Goal: Task Accomplishment & Management: Manage account settings

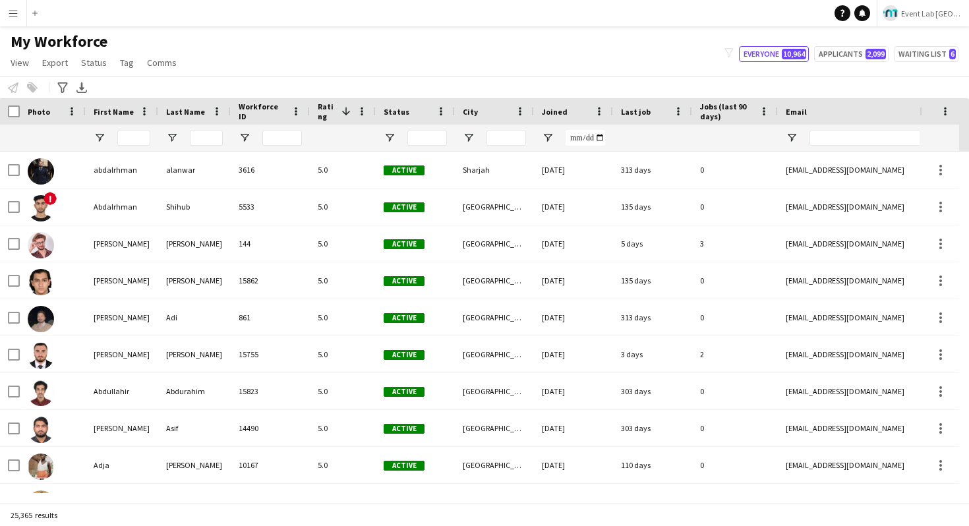
click at [14, 14] on app-icon "Menu" at bounding box center [13, 13] width 11 height 11
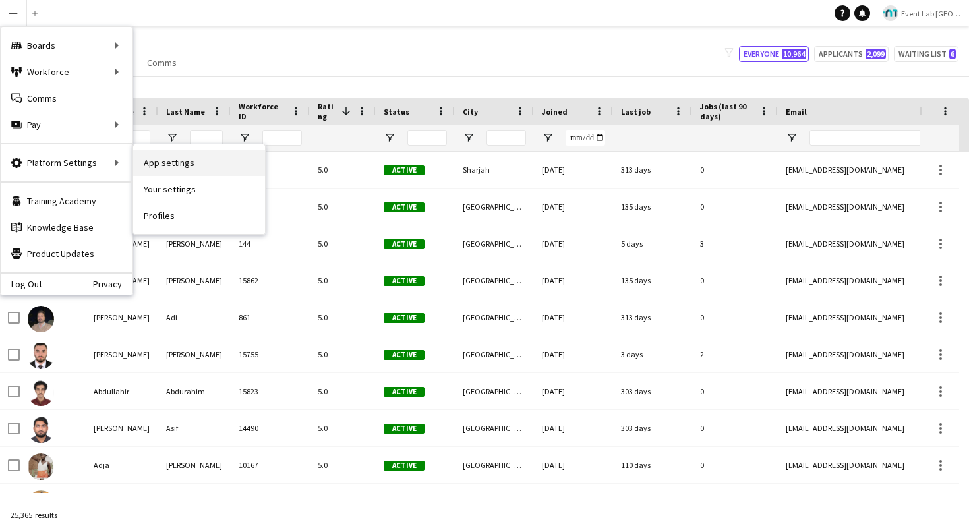
click at [160, 161] on link "App settings" at bounding box center [199, 163] width 132 height 26
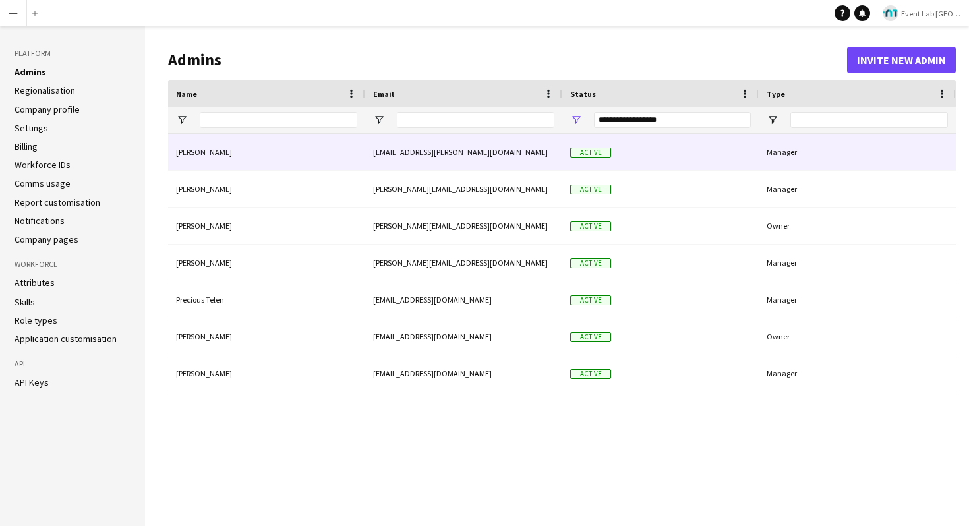
click at [387, 154] on div "[EMAIL_ADDRESS][PERSON_NAME][DOMAIN_NAME]" at bounding box center [463, 152] width 197 height 36
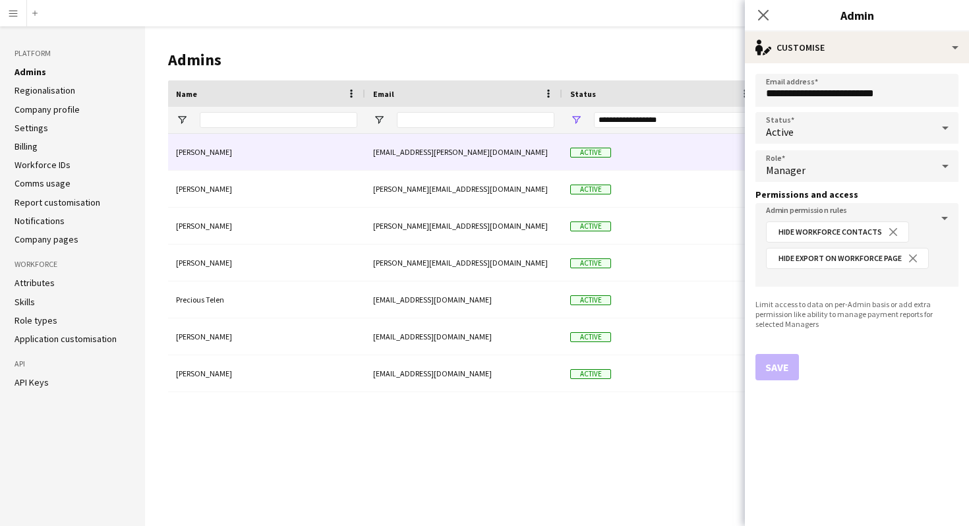
click at [8, 5] on button "Menu" at bounding box center [13, 13] width 26 height 26
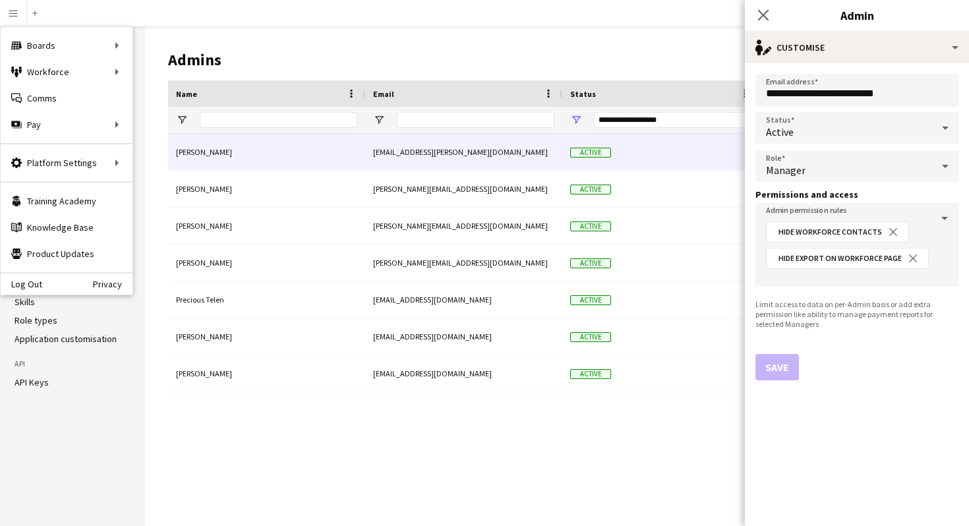
click at [419, 65] on h1 "Admins" at bounding box center [507, 60] width 679 height 20
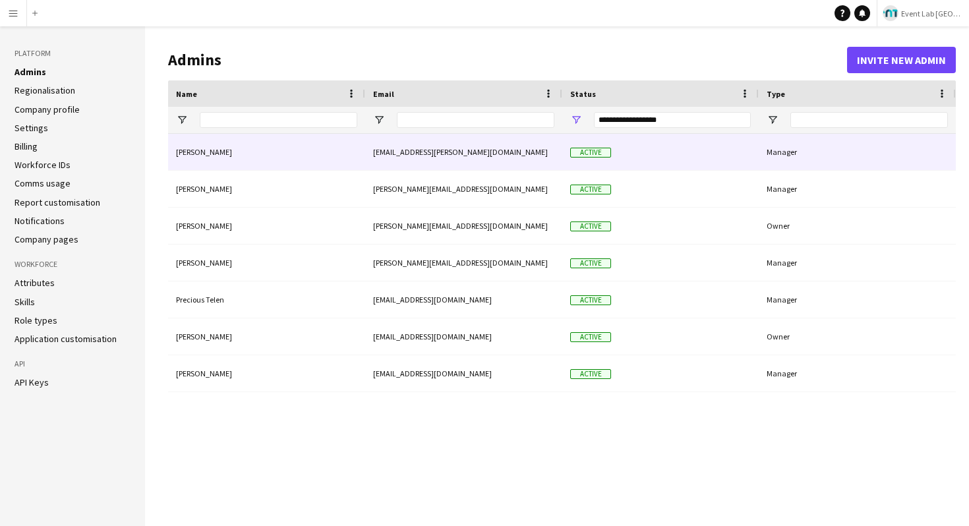
click at [431, 157] on div "[EMAIL_ADDRESS][PERSON_NAME][DOMAIN_NAME]" at bounding box center [463, 152] width 197 height 36
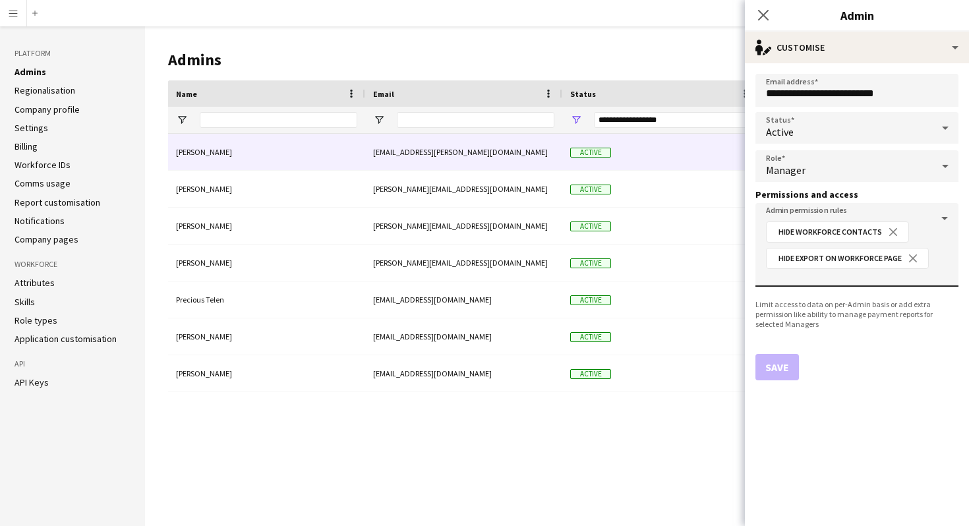
click at [859, 272] on input "Admin permission rules" at bounding box center [857, 277] width 182 height 10
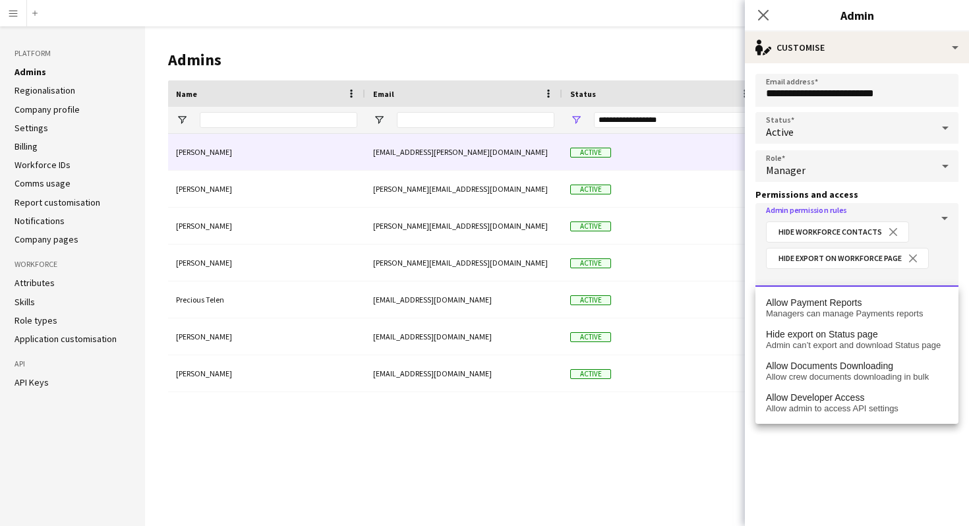
click at [3, 14] on button "Menu" at bounding box center [13, 13] width 26 height 26
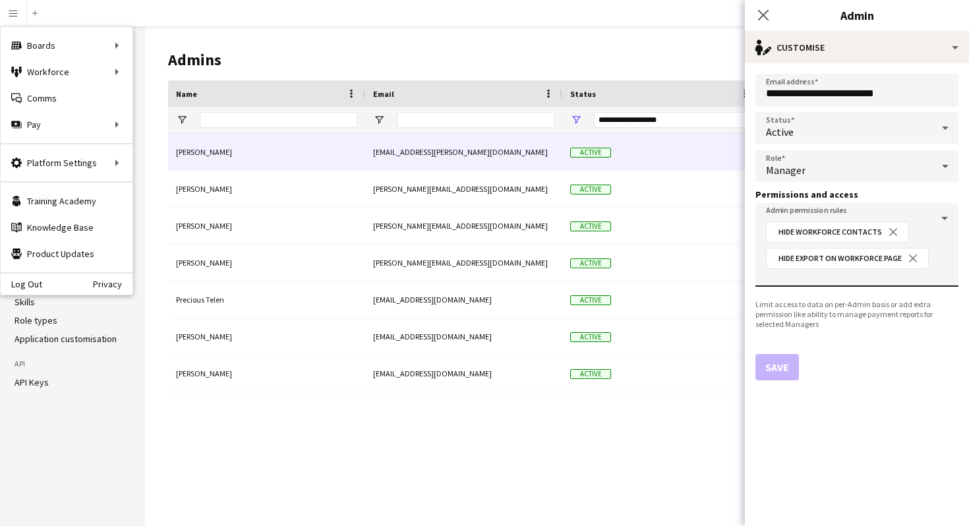
click at [810, 283] on div "Admin permission rules Hide Workforce Contacts close Hide export on Workforce p…" at bounding box center [857, 245] width 182 height 84
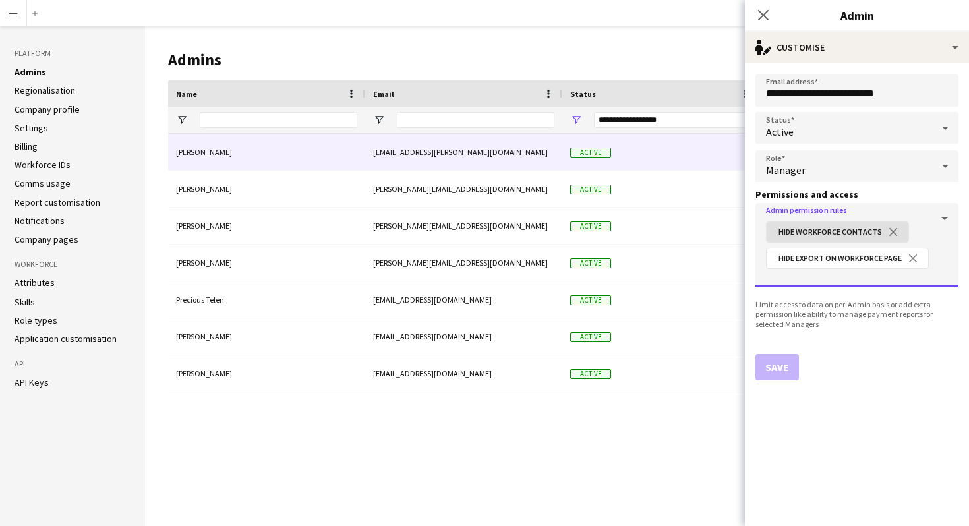
click at [820, 277] on input "Admin permission rules" at bounding box center [857, 277] width 182 height 10
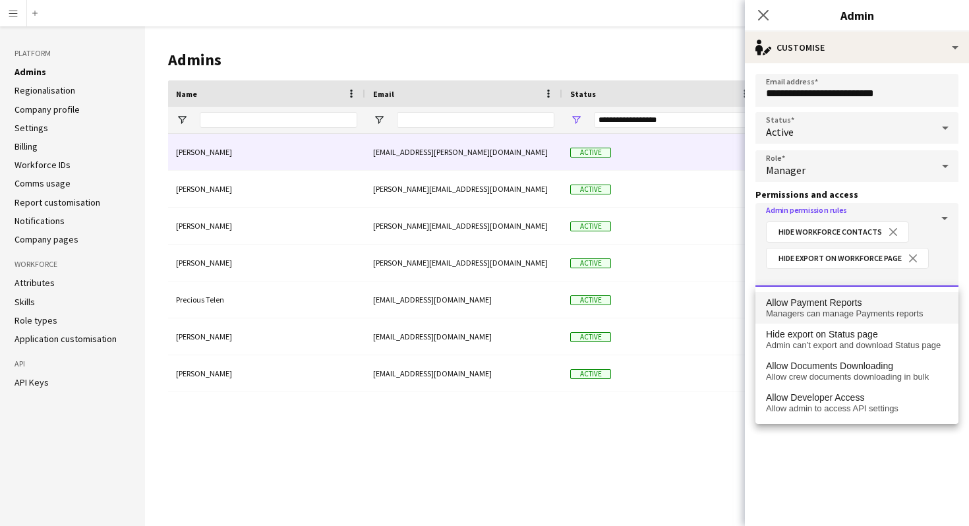
click at [825, 298] on span "Allow Payment Reports" at bounding box center [814, 302] width 96 height 11
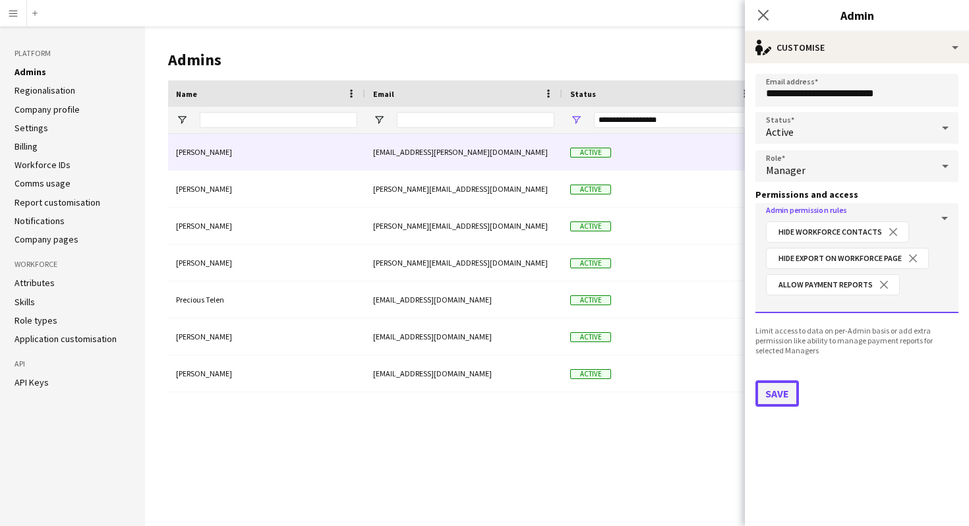
click at [778, 385] on button "Save" at bounding box center [776, 393] width 43 height 26
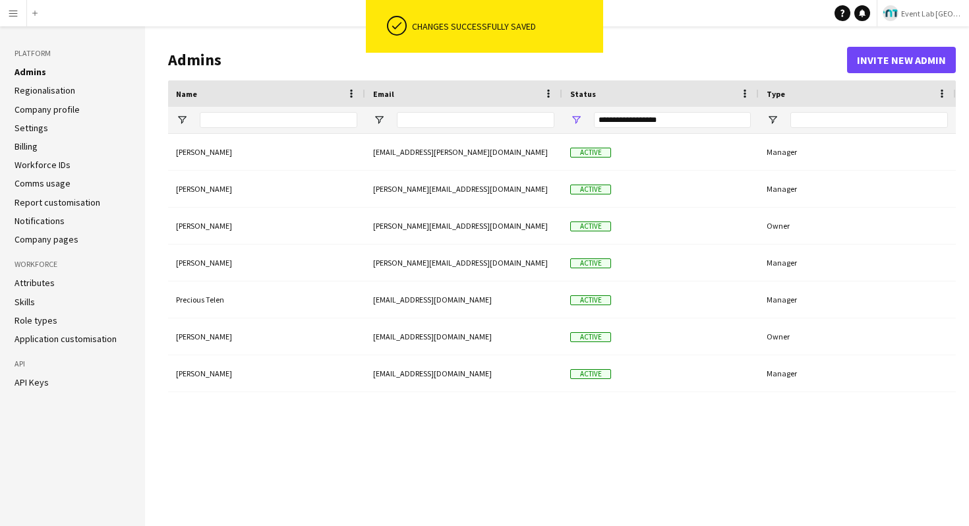
click at [18, 13] on app-icon "Menu" at bounding box center [13, 13] width 11 height 11
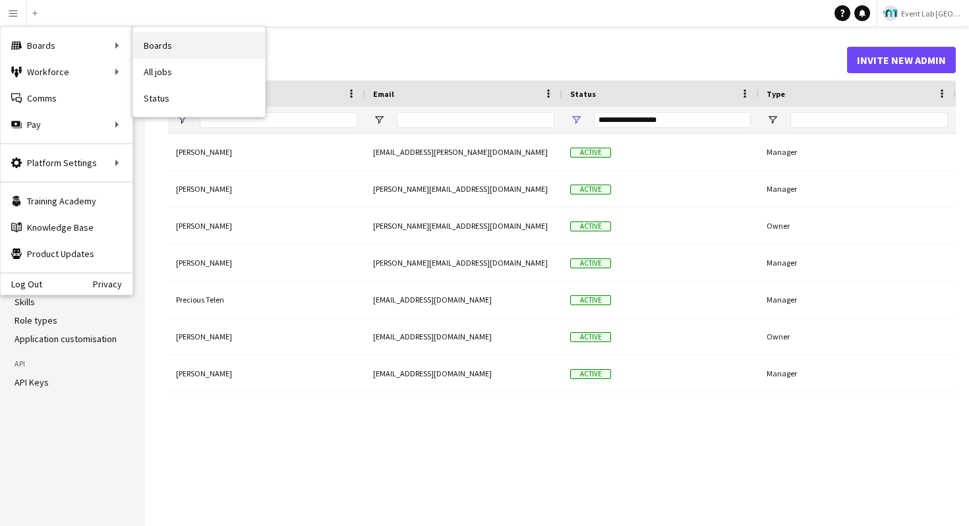
click at [156, 47] on link "Boards" at bounding box center [199, 45] width 132 height 26
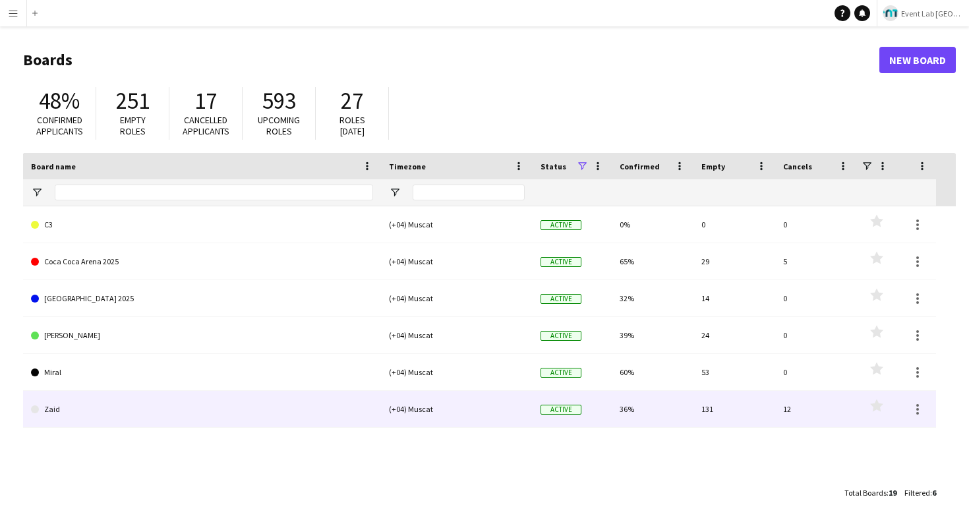
click at [146, 414] on link "Zaid" at bounding box center [202, 409] width 342 height 37
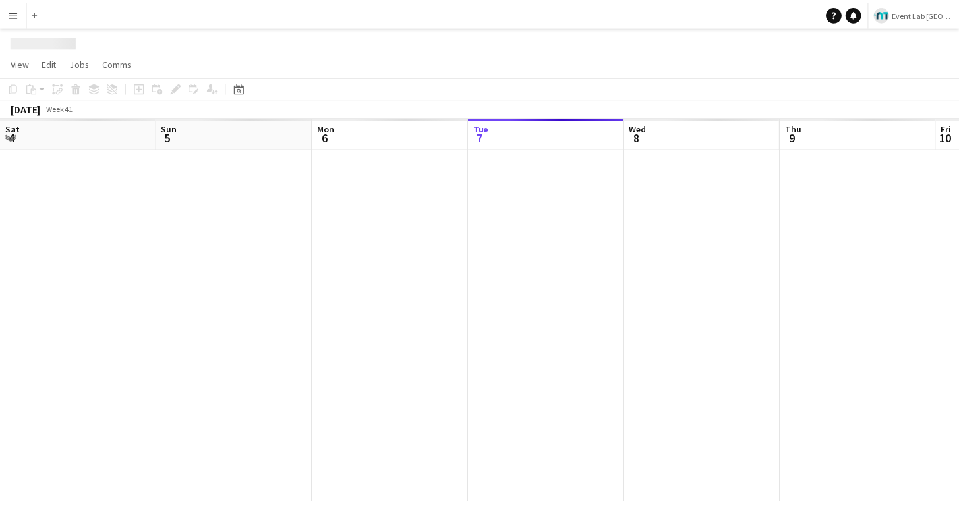
scroll to position [0, 315]
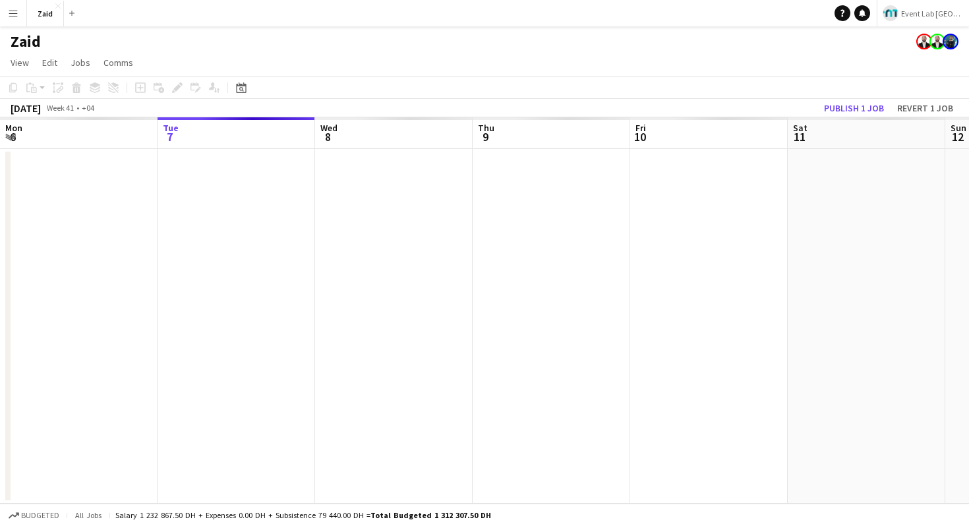
click at [23, 40] on h1 "Zaid" at bounding box center [26, 42] width 30 height 20
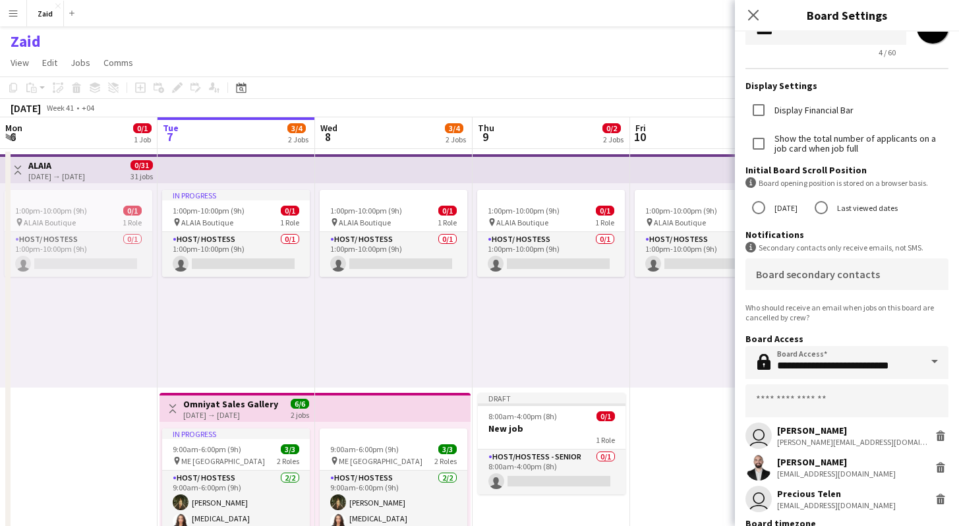
scroll to position [127, 0]
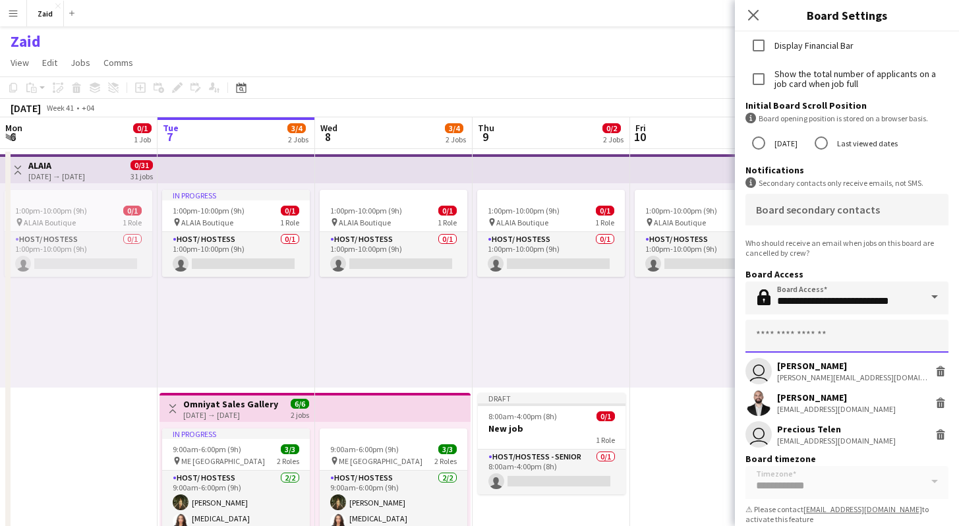
click at [819, 328] on input "text" at bounding box center [846, 336] width 203 height 33
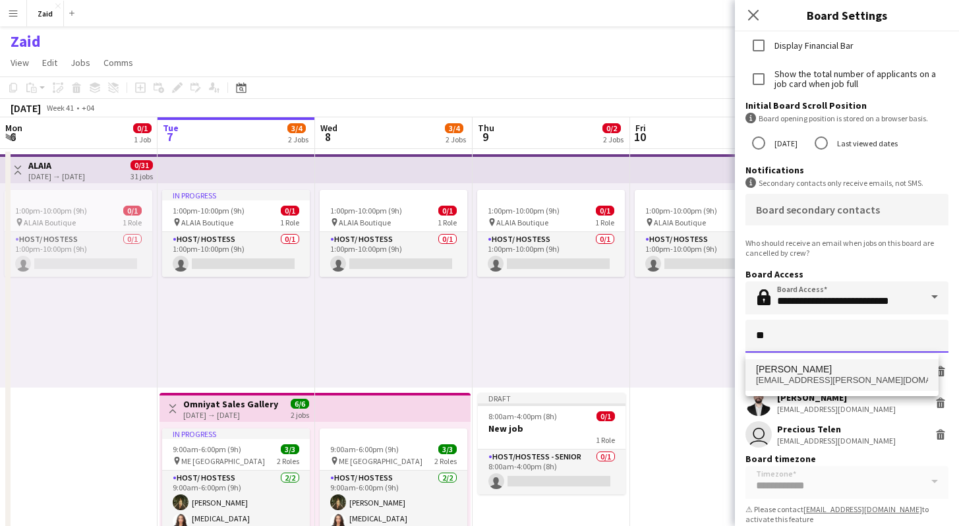
type input "**"
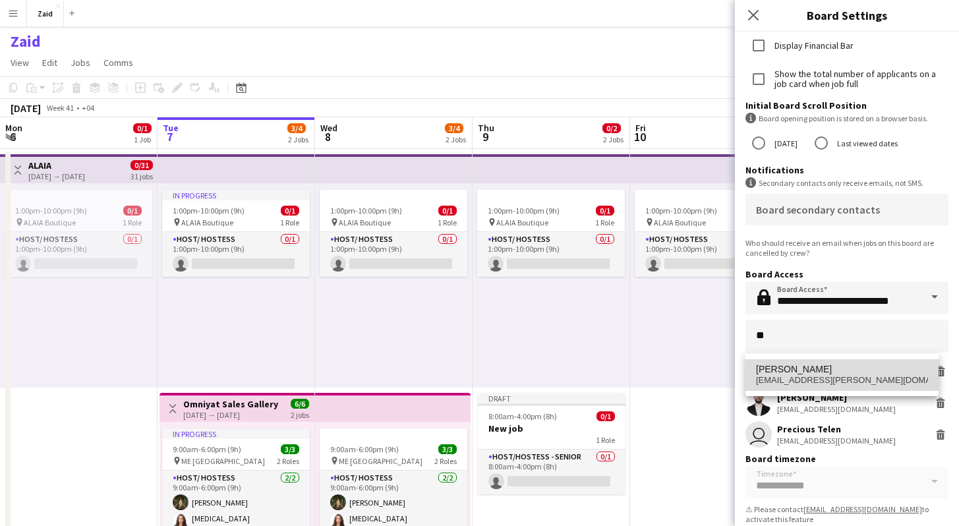
click at [798, 367] on span "[PERSON_NAME]" at bounding box center [794, 369] width 76 height 11
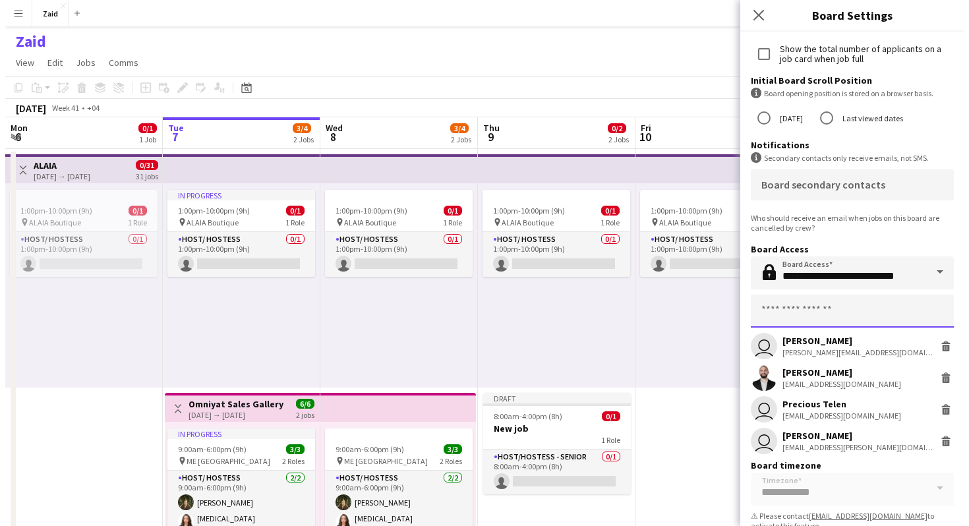
scroll to position [173, 0]
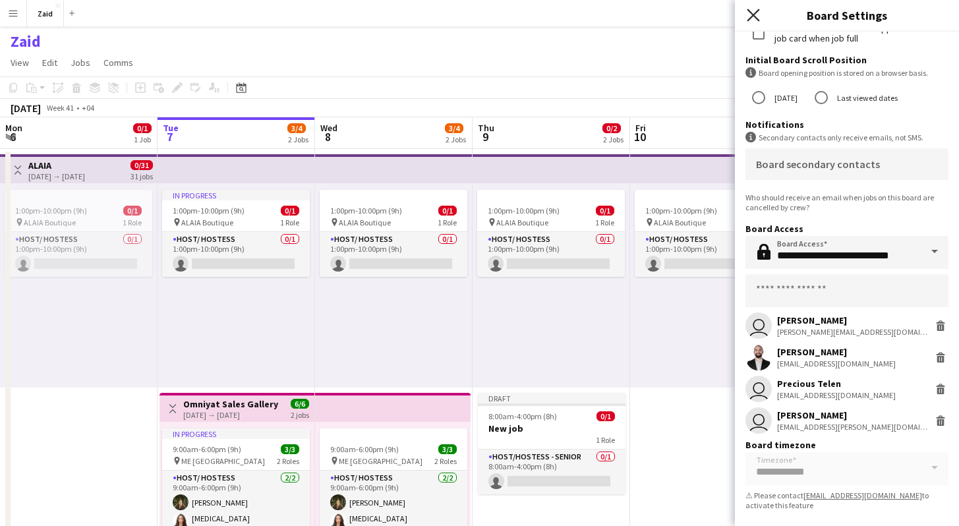
click at [754, 12] on icon "Close pop-in" at bounding box center [753, 15] width 13 height 13
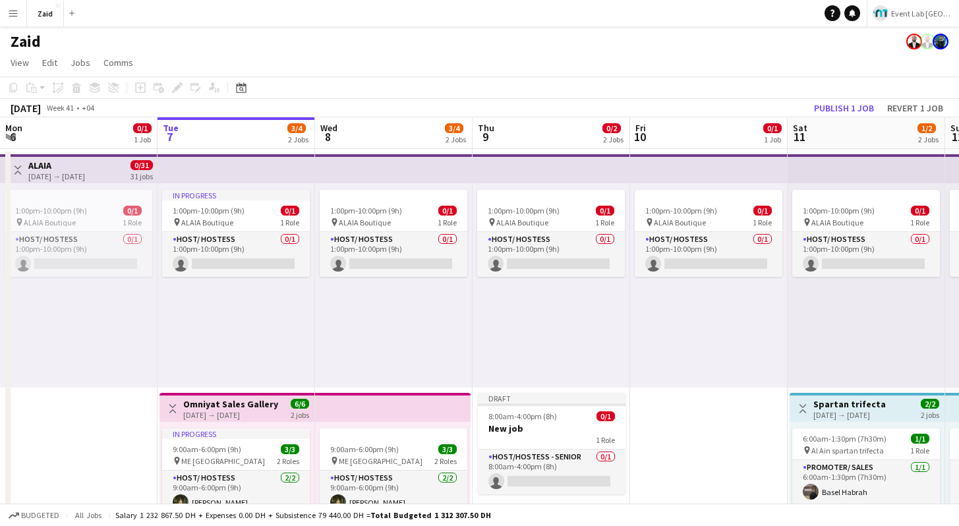
click at [10, 9] on app-icon "Menu" at bounding box center [13, 13] width 11 height 11
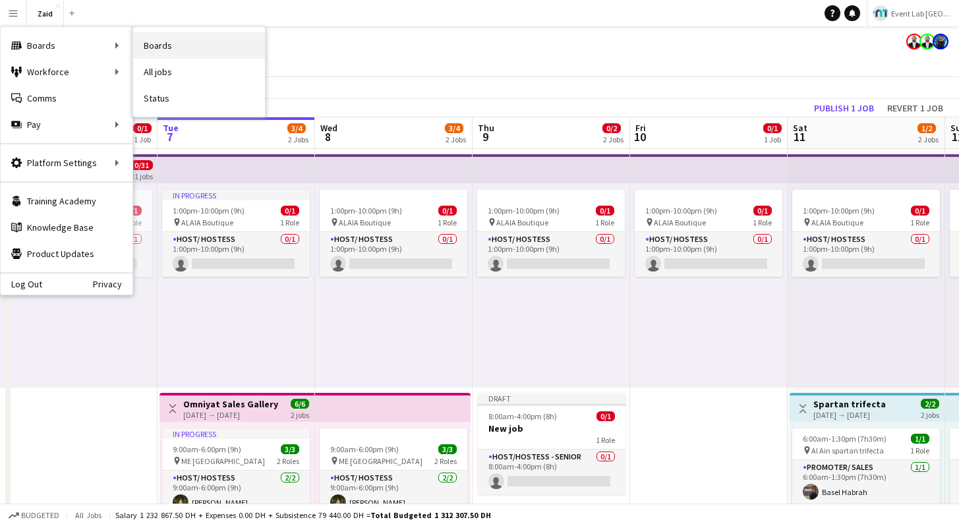
click at [148, 55] on link "Boards" at bounding box center [199, 45] width 132 height 26
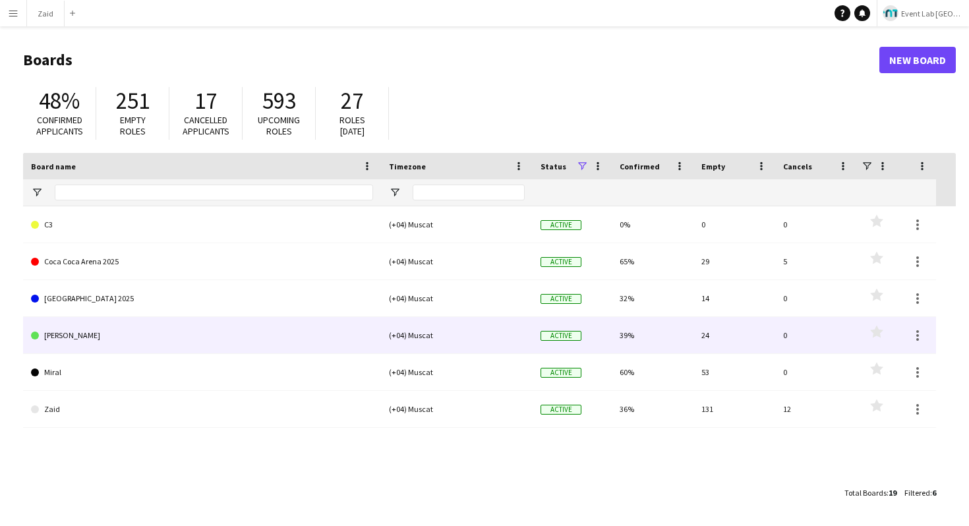
click at [89, 328] on link "[PERSON_NAME]" at bounding box center [202, 335] width 342 height 37
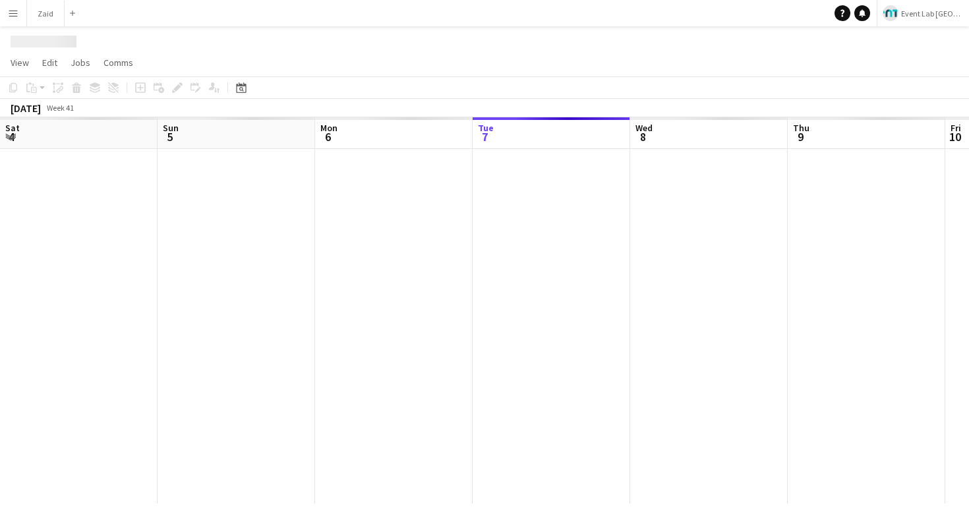
scroll to position [0, 315]
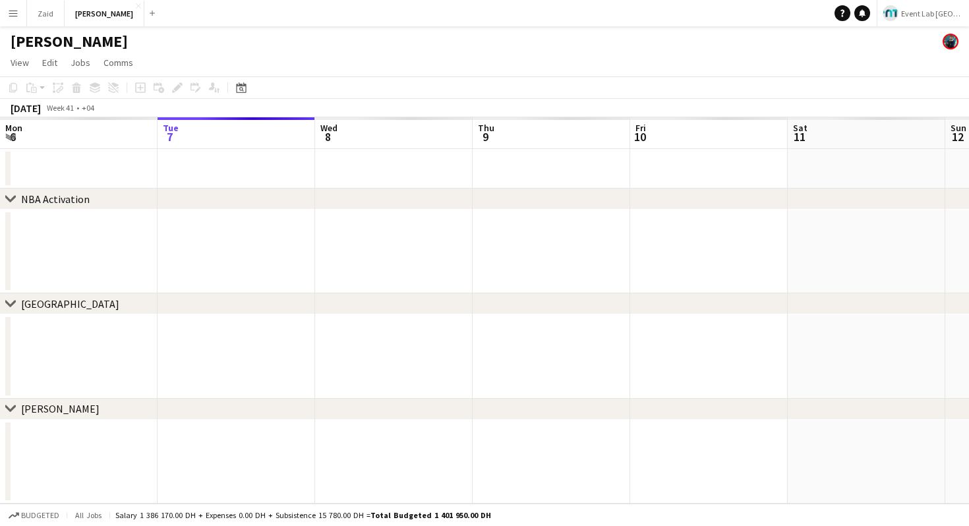
click at [24, 42] on h1 "[PERSON_NAME]" at bounding box center [69, 42] width 117 height 20
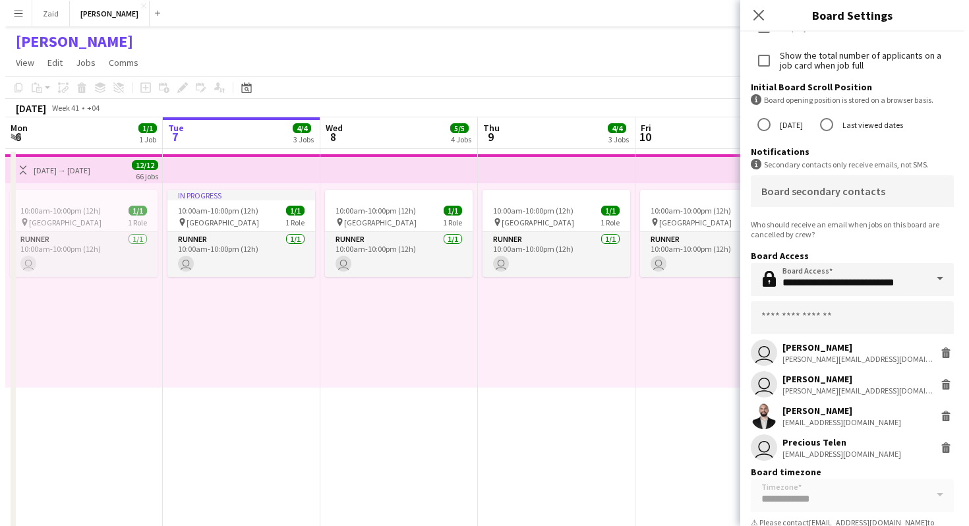
scroll to position [146, 0]
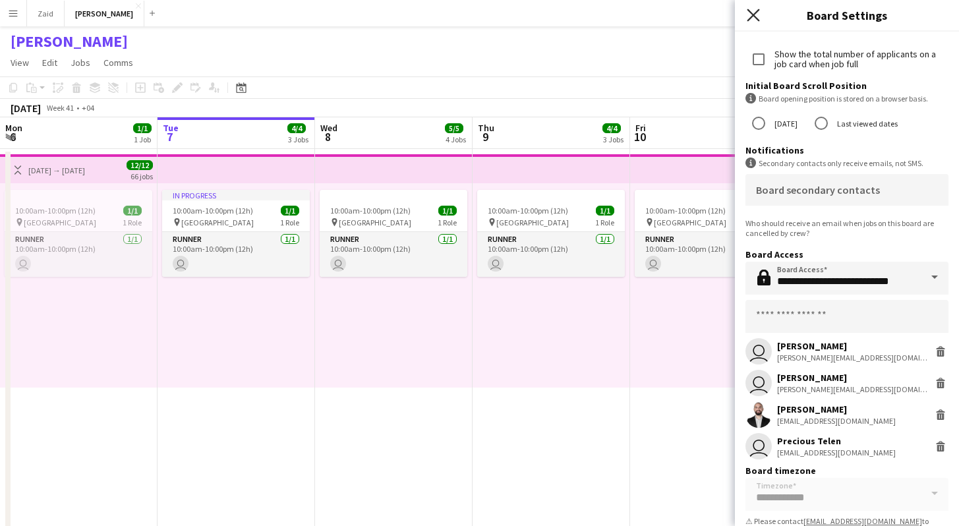
click at [755, 13] on icon at bounding box center [753, 15] width 13 height 13
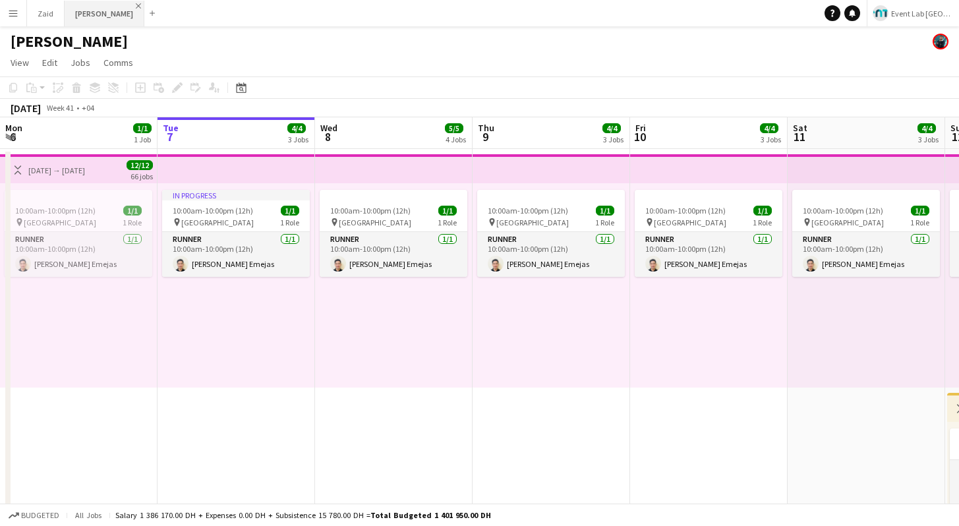
click at [136, 5] on app-icon "Close" at bounding box center [138, 5] width 5 height 5
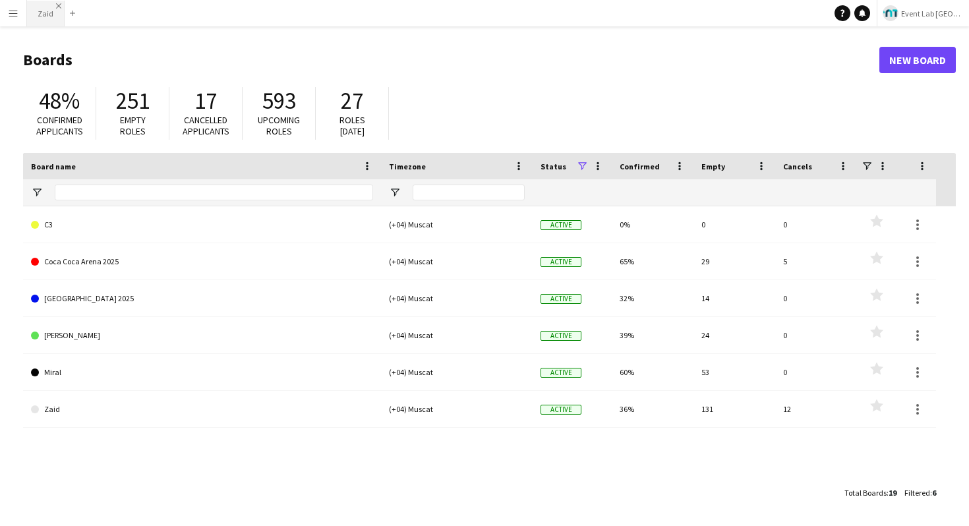
click at [58, 6] on app-icon "Close" at bounding box center [58, 5] width 5 height 5
click at [6, 11] on button "Menu" at bounding box center [13, 13] width 26 height 26
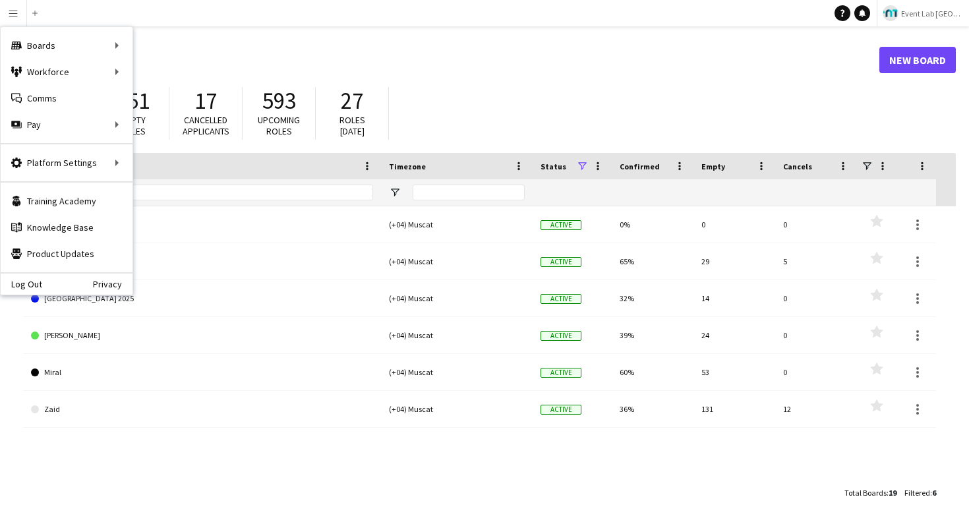
click at [301, 67] on h1 "Boards" at bounding box center [451, 60] width 856 height 20
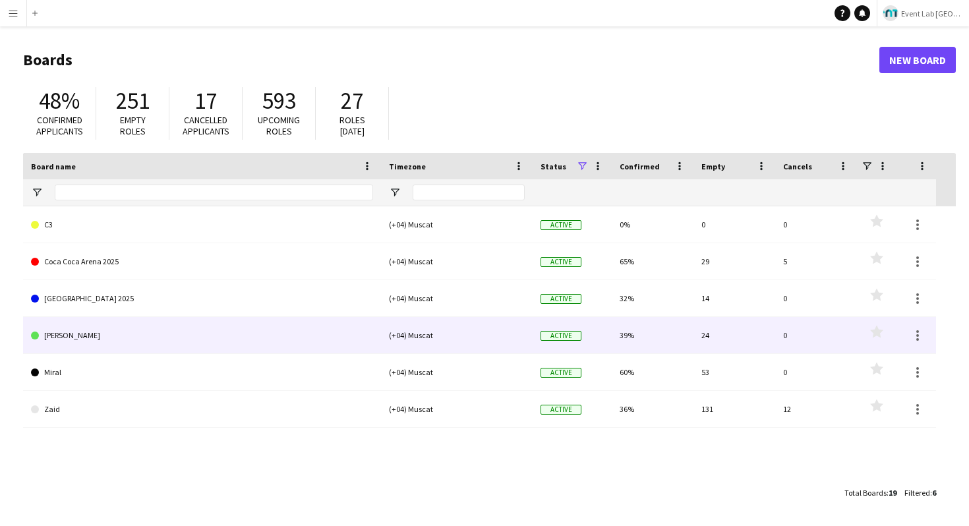
click at [190, 341] on link "[PERSON_NAME]" at bounding box center [202, 335] width 342 height 37
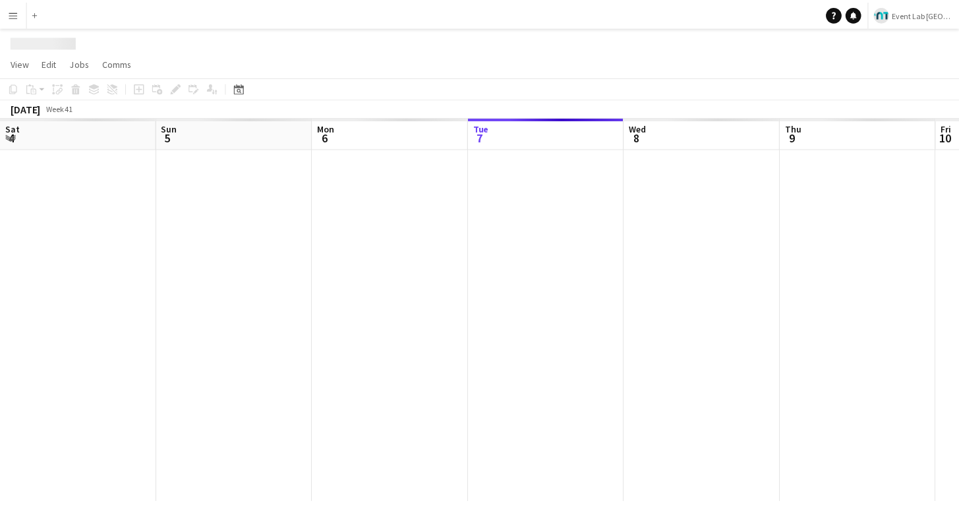
scroll to position [0, 315]
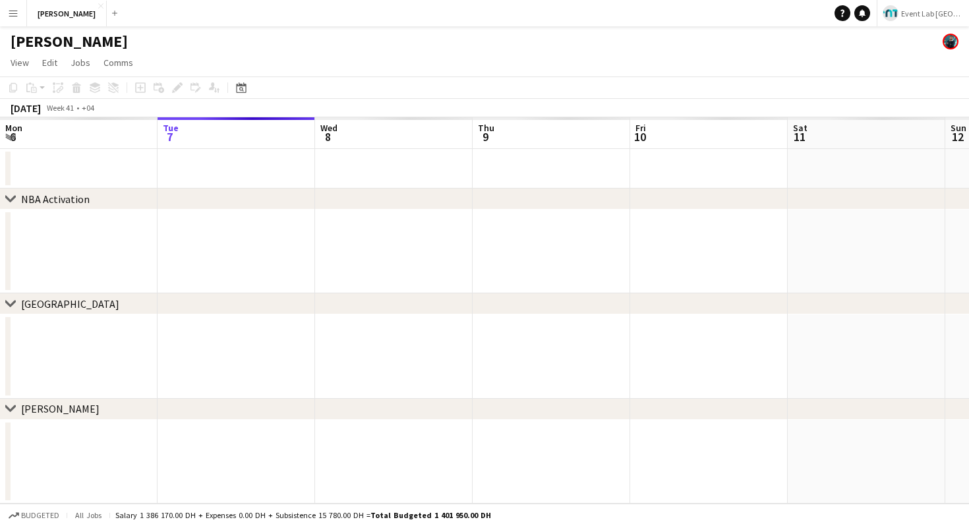
click at [26, 38] on h1 "[PERSON_NAME]" at bounding box center [69, 42] width 117 height 20
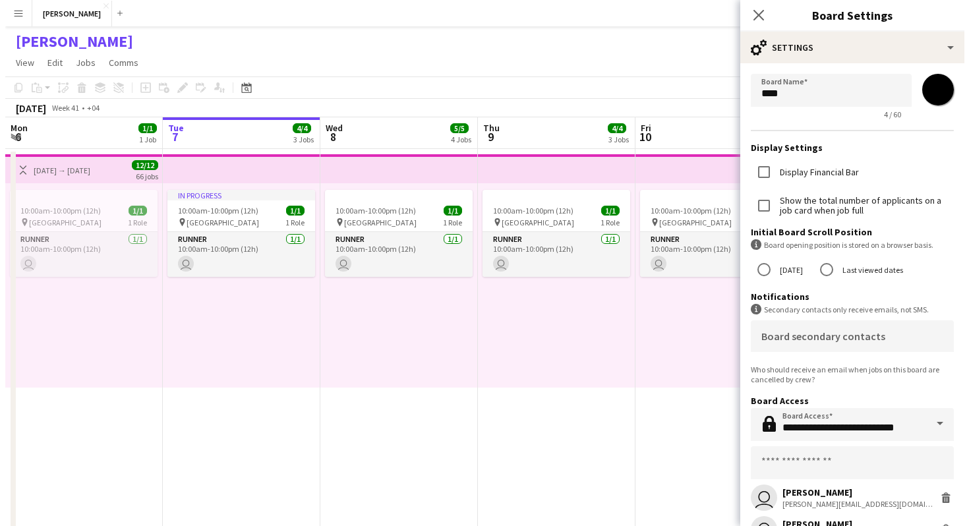
scroll to position [173, 0]
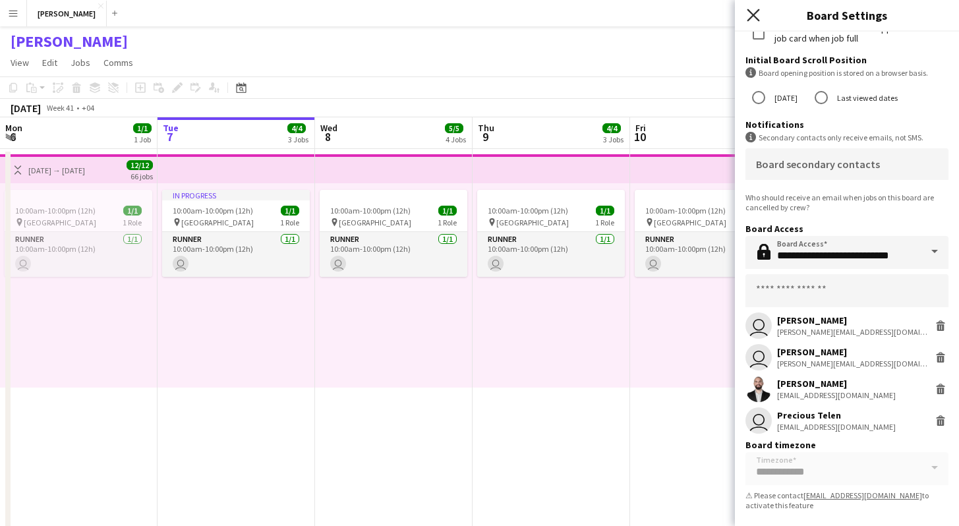
click at [747, 18] on icon "Close pop-in" at bounding box center [753, 15] width 13 height 13
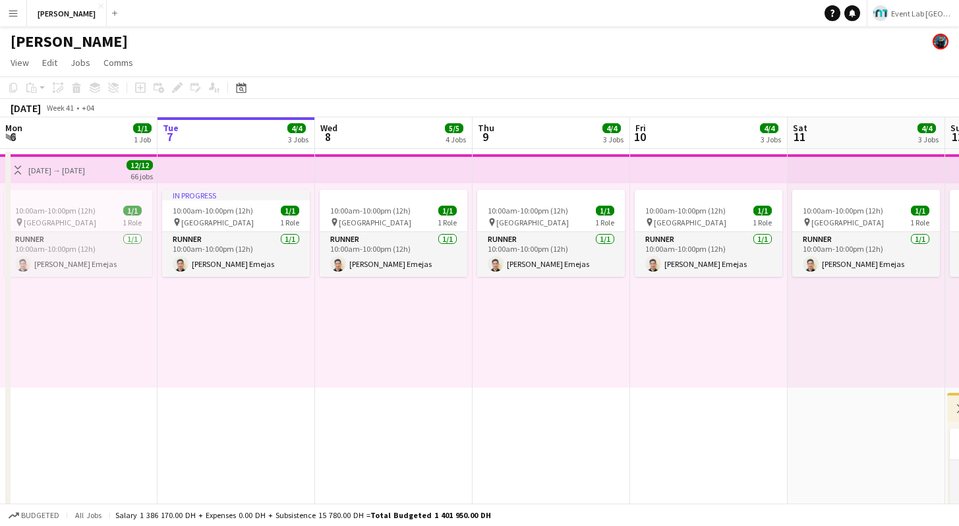
click at [13, 14] on app-icon "Menu" at bounding box center [13, 13] width 11 height 11
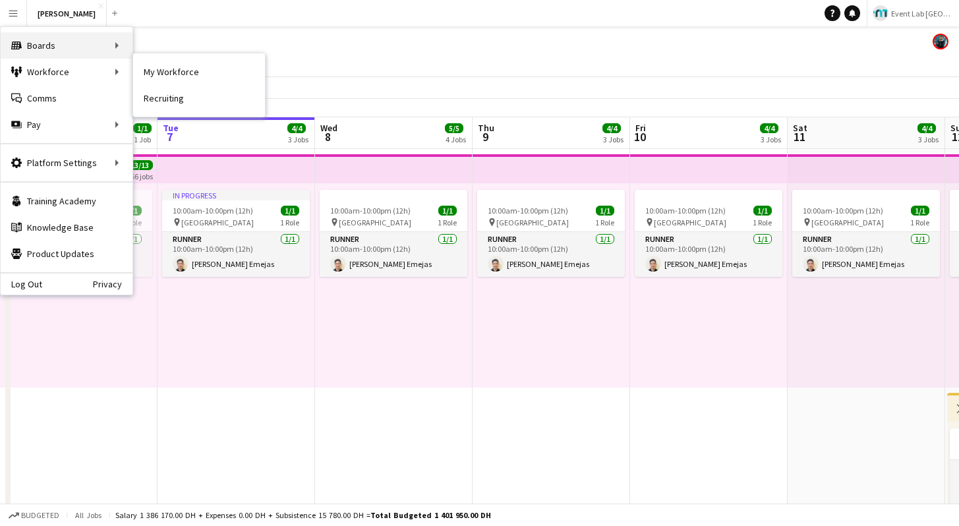
click at [109, 46] on div "Boards Boards" at bounding box center [67, 45] width 132 height 26
click at [0, 0] on link "Boards" at bounding box center [0, 0] width 0 height 0
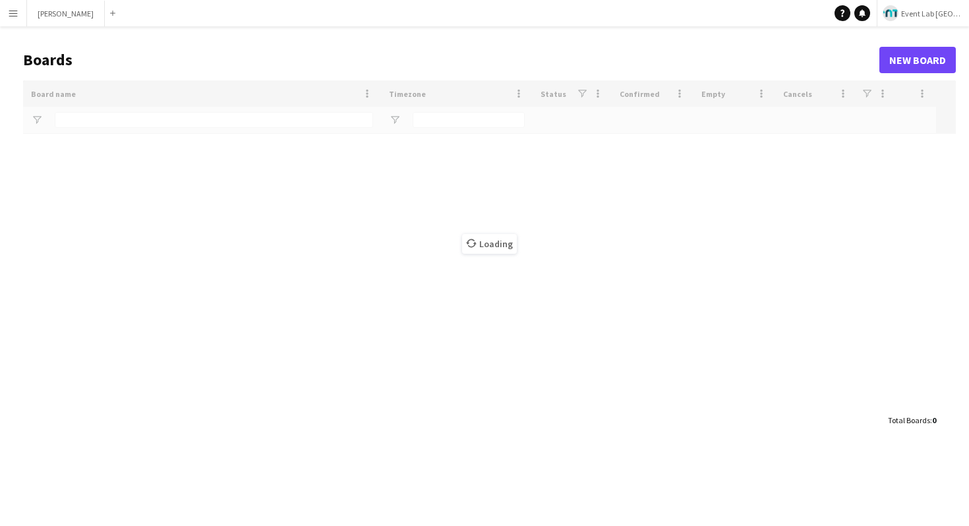
click at [161, 47] on header "Boards New Board" at bounding box center [489, 60] width 933 height 41
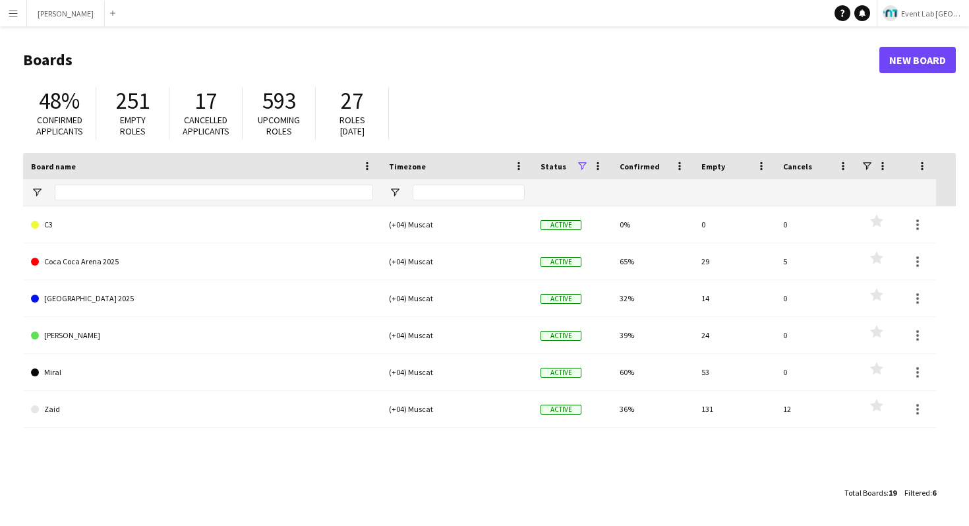
click at [204, 468] on div "C3 (+04) Muscat Active 0% 0 0 Favourites Coca Coca Arena 2025 (+04) Muscat Acti…" at bounding box center [489, 343] width 933 height 274
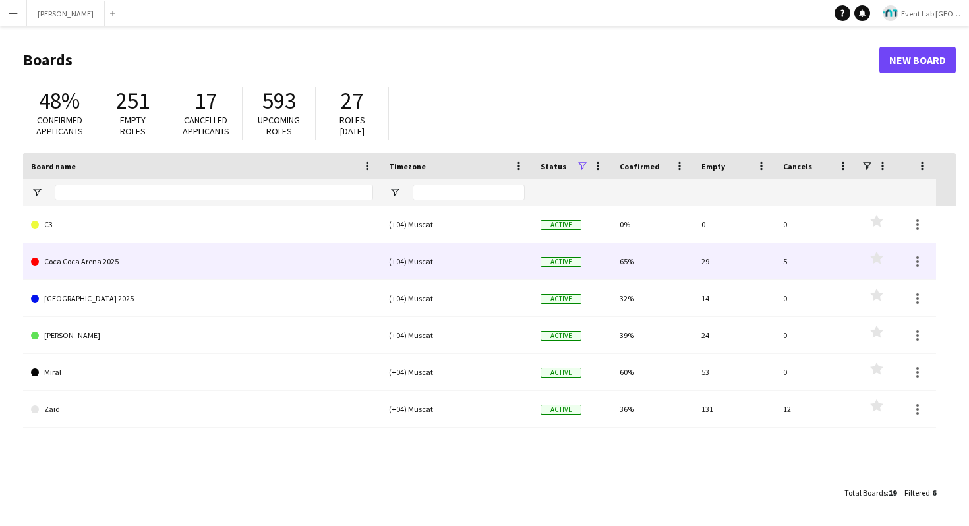
click at [119, 255] on link "Coca Coca Arena 2025" at bounding box center [202, 261] width 342 height 37
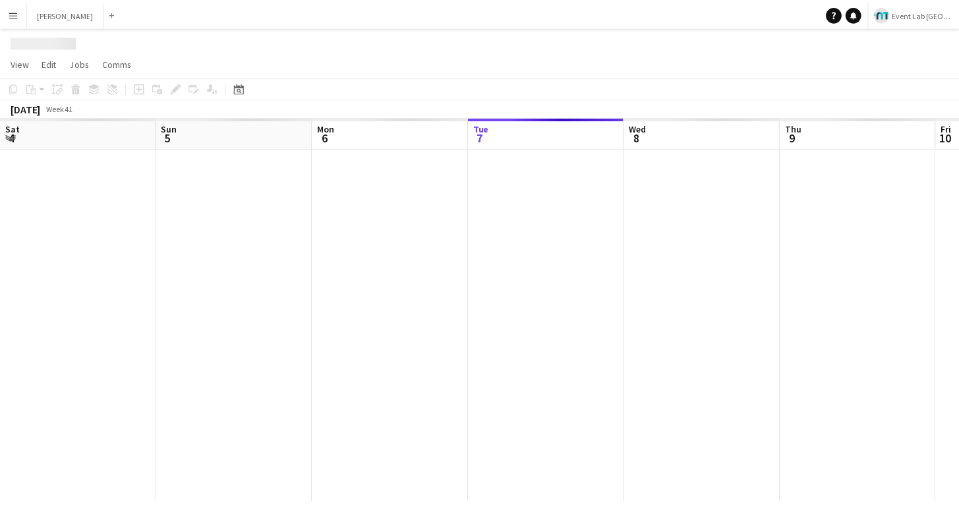
scroll to position [0, 315]
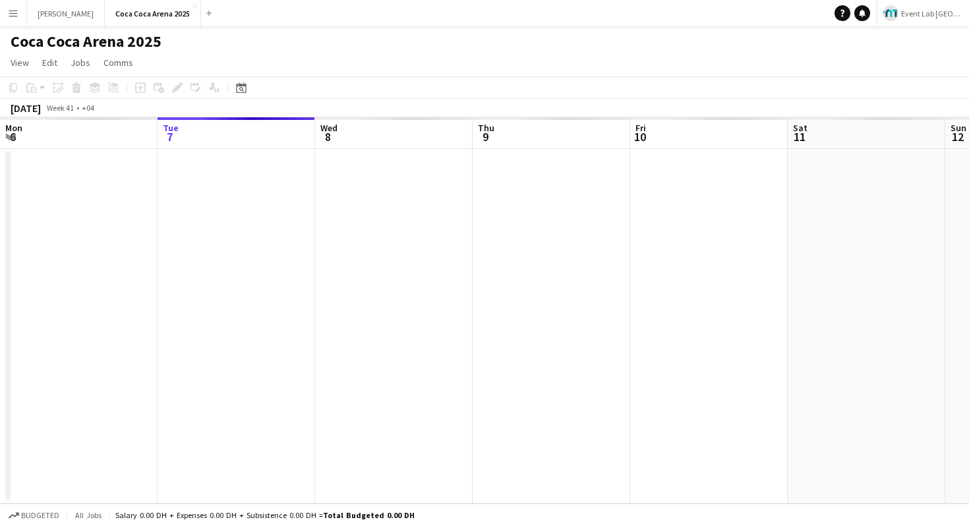
click at [52, 39] on h1 "Coca Coca Arena 2025" at bounding box center [86, 42] width 151 height 20
click at [93, 38] on h1 "Coca Coca Arena 2025" at bounding box center [86, 42] width 151 height 20
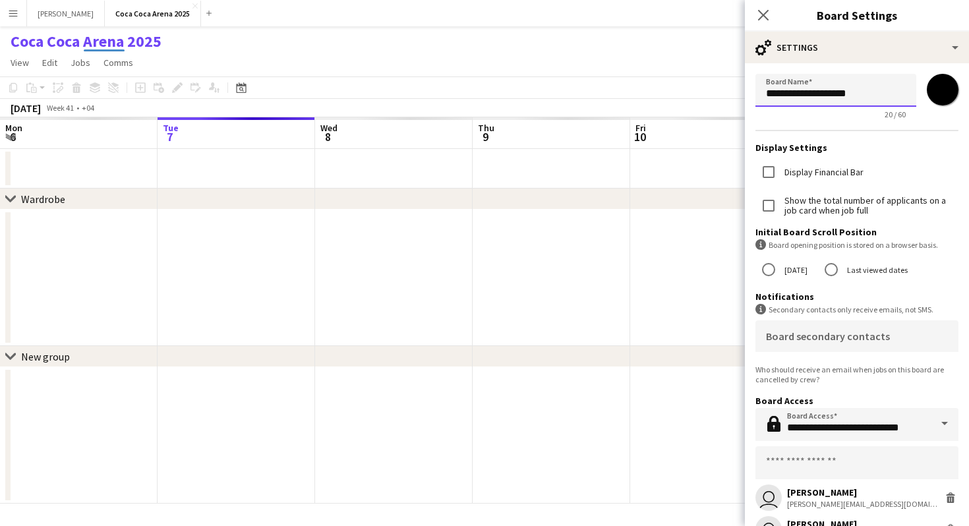
click at [768, 96] on input "**********" at bounding box center [835, 90] width 161 height 33
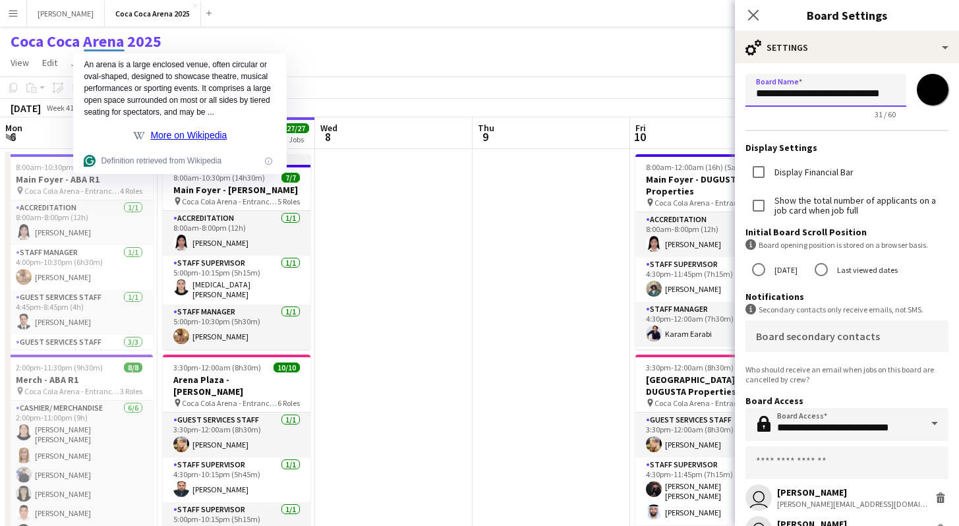
scroll to position [0, 5]
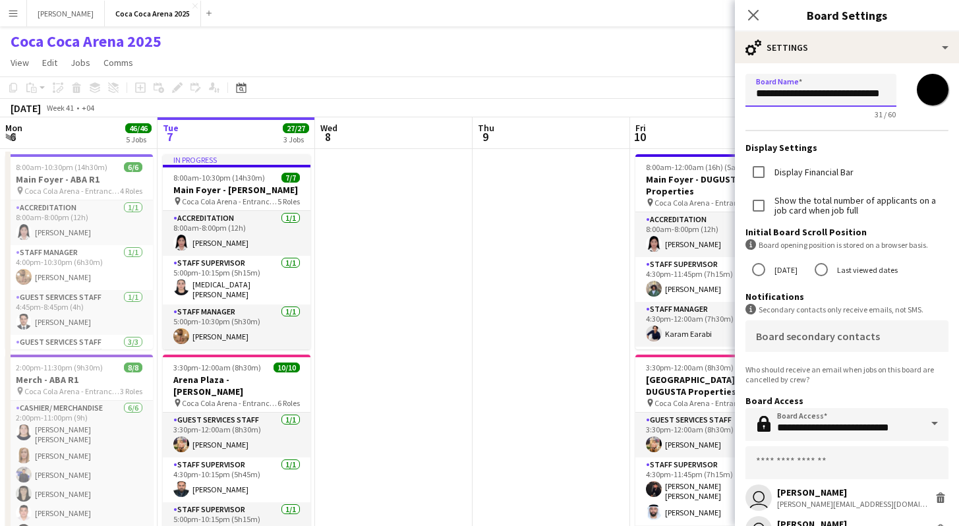
drag, startPoint x: 799, startPoint y: 93, endPoint x: 848, endPoint y: 90, distance: 48.8
click at [846, 90] on input "**********" at bounding box center [820, 90] width 151 height 33
drag, startPoint x: 870, startPoint y: 92, endPoint x: 802, endPoint y: 94, distance: 67.9
click at [802, 94] on input "**********" at bounding box center [820, 90] width 151 height 33
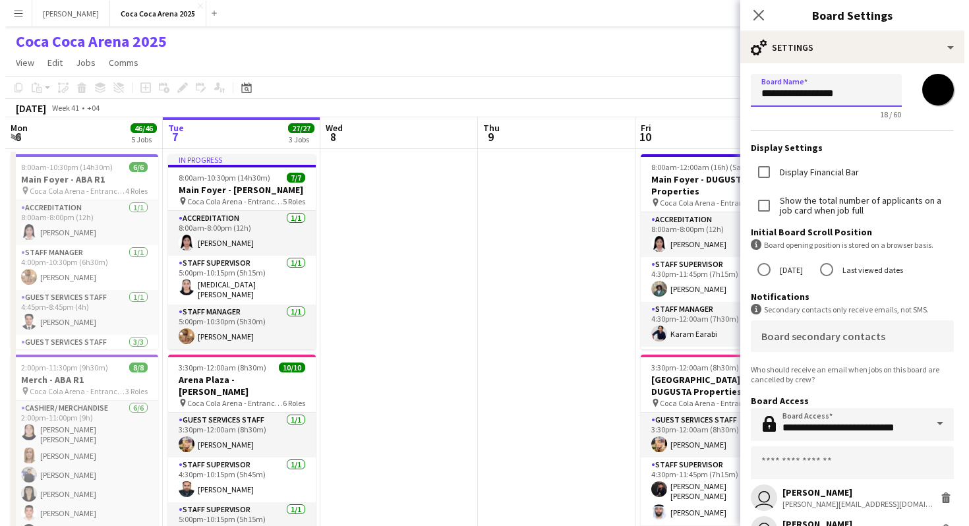
scroll to position [0, 0]
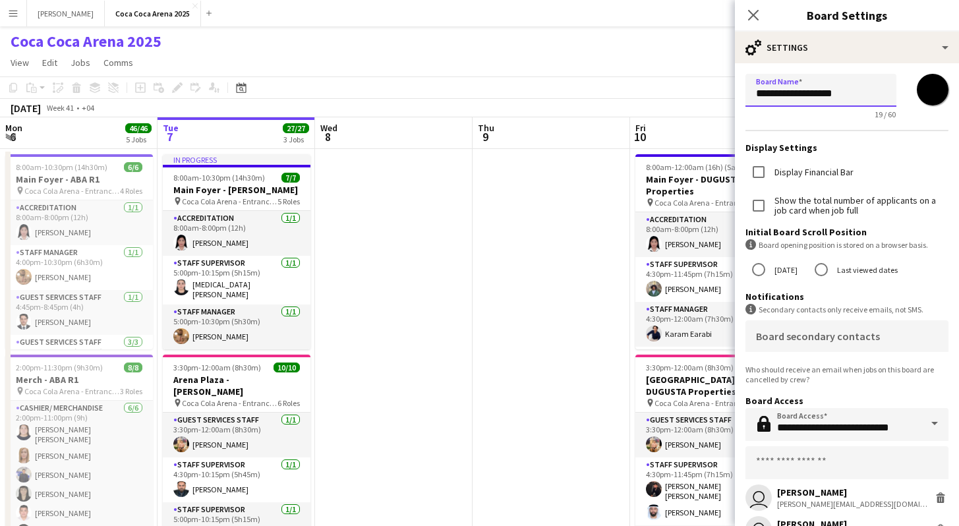
click at [844, 94] on input "**********" at bounding box center [820, 90] width 151 height 33
click at [782, 92] on input "**********" at bounding box center [820, 90] width 151 height 33
click at [780, 93] on input "**********" at bounding box center [820, 90] width 151 height 33
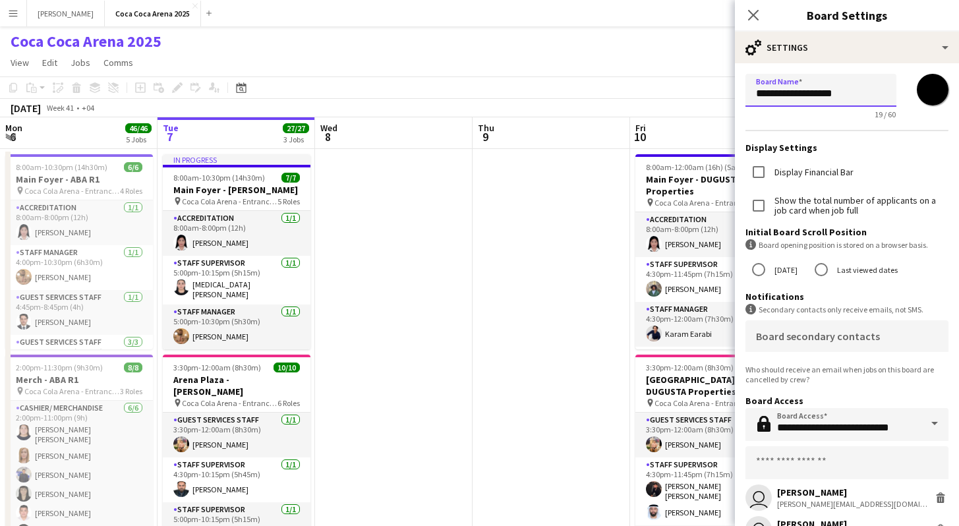
type input "**********"
click at [419, 40] on div "Coca Coca Arena 2025 user" at bounding box center [479, 38] width 959 height 25
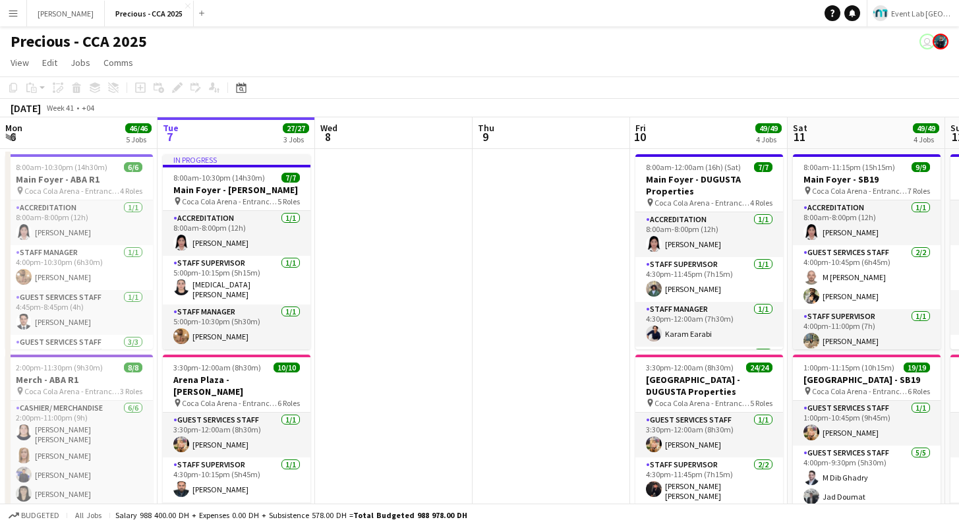
click at [18, 13] on button "Menu" at bounding box center [13, 13] width 26 height 26
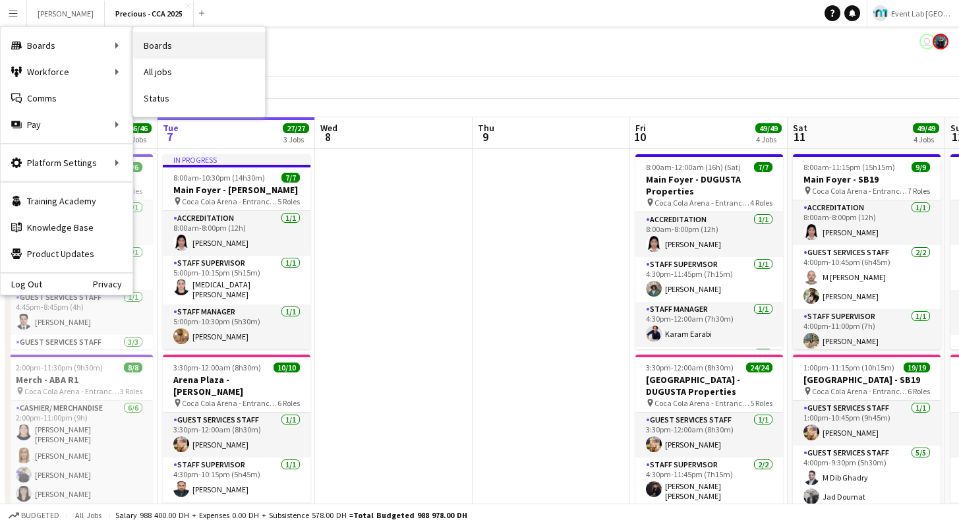
click at [162, 47] on link "Boards" at bounding box center [199, 45] width 132 height 26
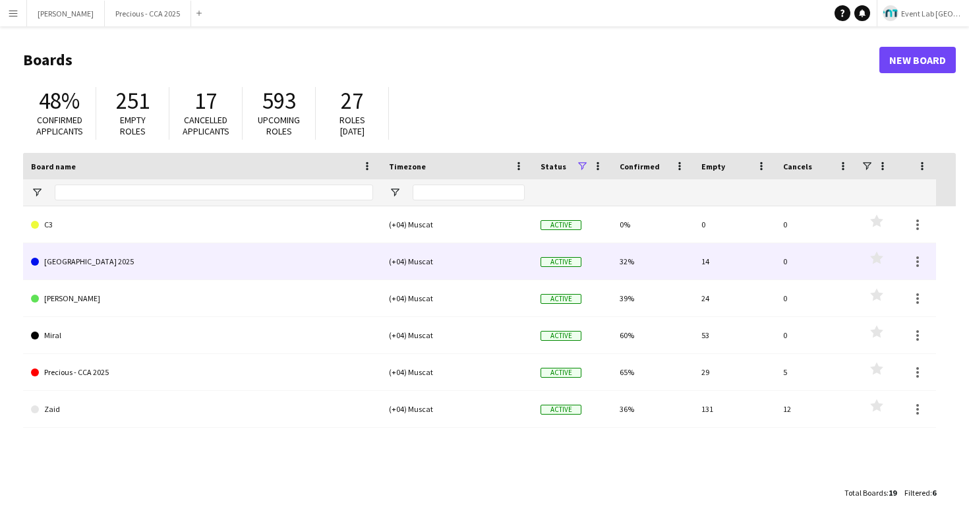
click at [71, 266] on link "[GEOGRAPHIC_DATA] 2025" at bounding box center [202, 261] width 342 height 37
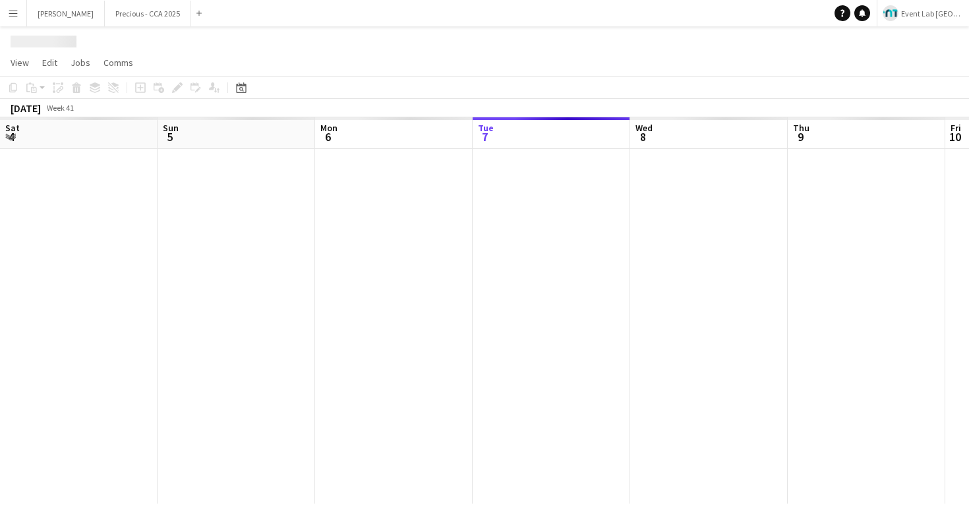
scroll to position [0, 315]
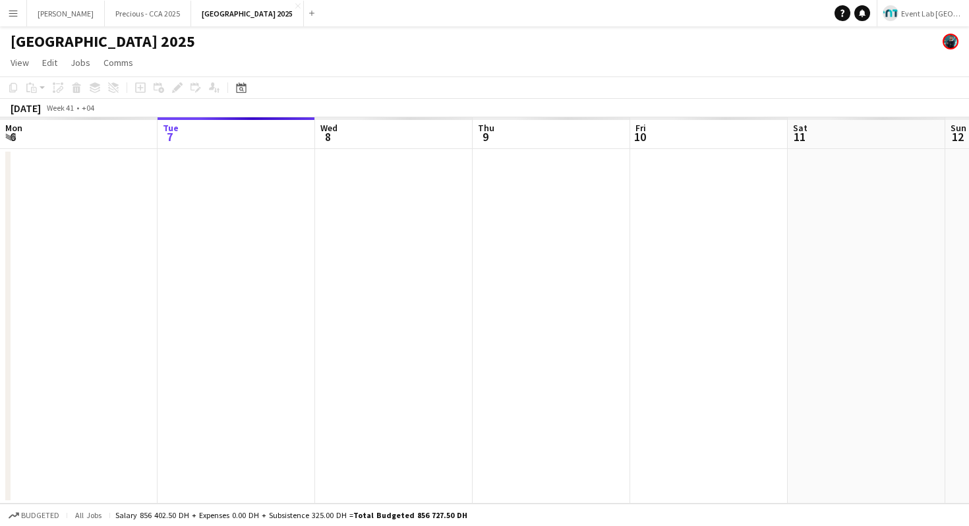
click at [90, 48] on h1 "[GEOGRAPHIC_DATA] 2025" at bounding box center [103, 42] width 185 height 20
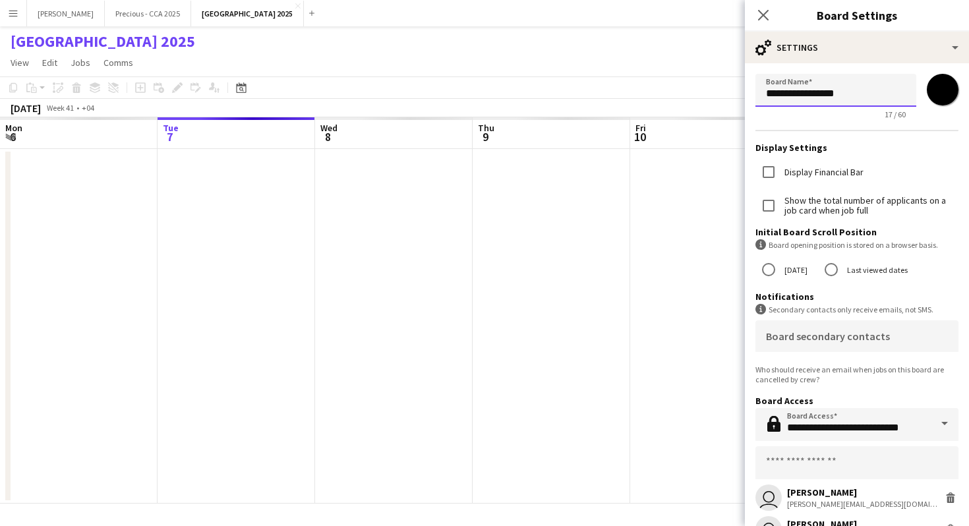
click at [788, 100] on input "**********" at bounding box center [835, 90] width 161 height 33
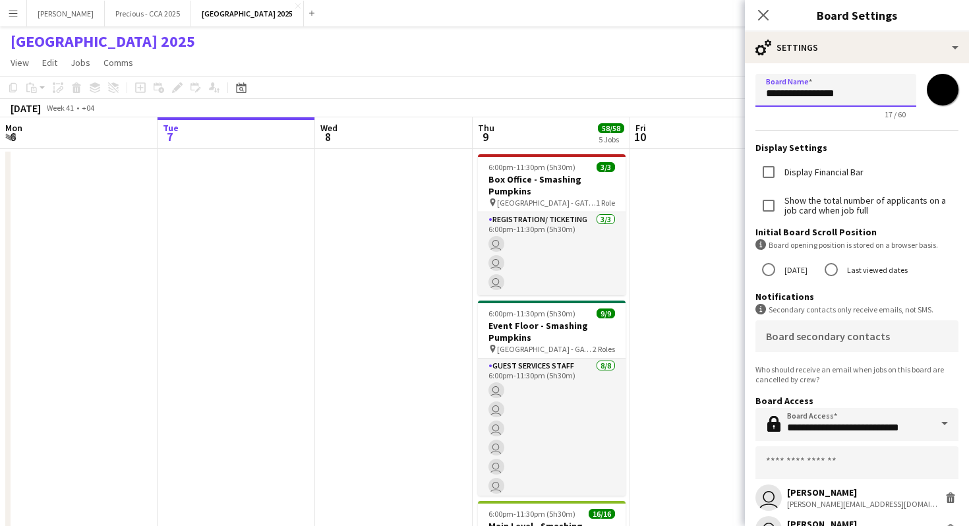
click at [788, 100] on input "**********" at bounding box center [835, 90] width 161 height 33
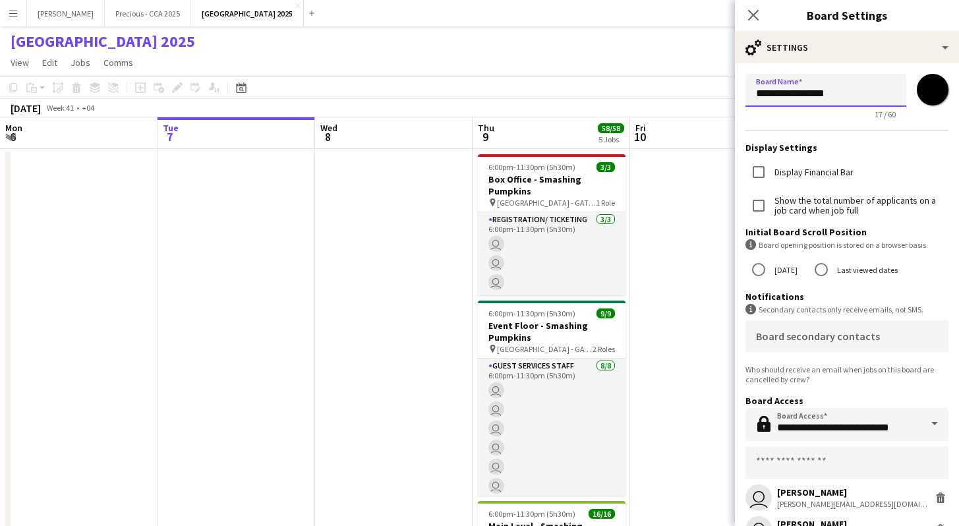
click at [759, 96] on input "**********" at bounding box center [825, 90] width 161 height 33
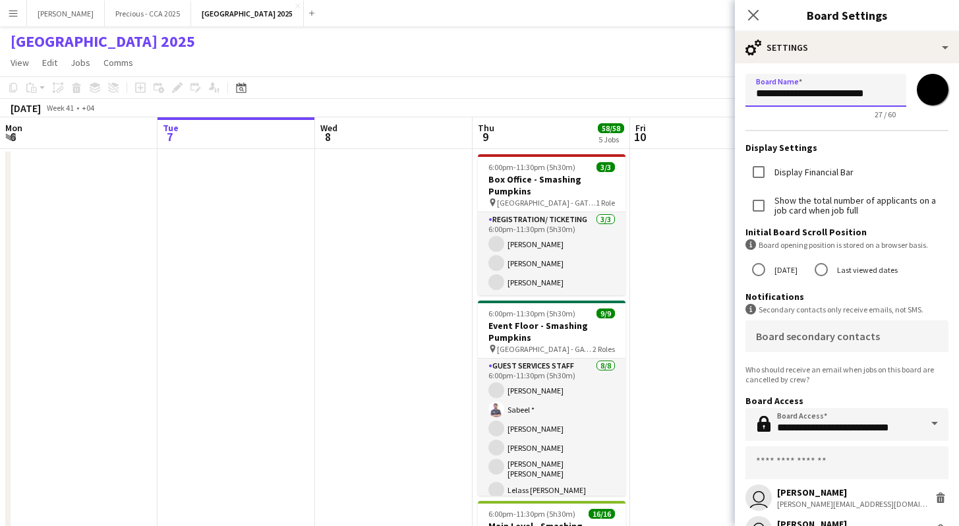
drag, startPoint x: 815, startPoint y: 94, endPoint x: 801, endPoint y: 94, distance: 14.5
click at [801, 94] on input "**********" at bounding box center [825, 90] width 161 height 33
type input "**********"
click at [753, 12] on icon "Close pop-in" at bounding box center [753, 15] width 13 height 13
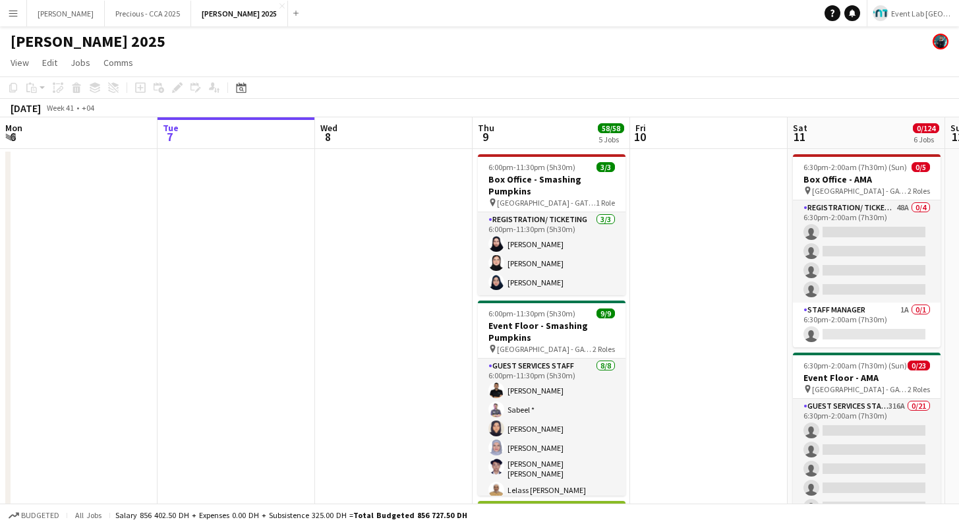
click at [652, 43] on div "[PERSON_NAME] 2025" at bounding box center [479, 38] width 959 height 25
click at [16, 11] on app-icon "Menu" at bounding box center [13, 13] width 11 height 11
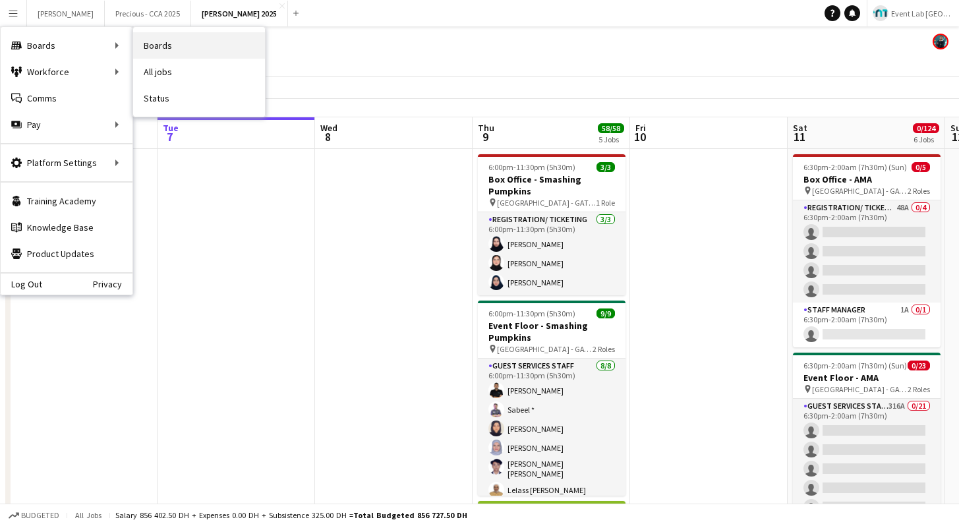
click at [161, 52] on link "Boards" at bounding box center [199, 45] width 132 height 26
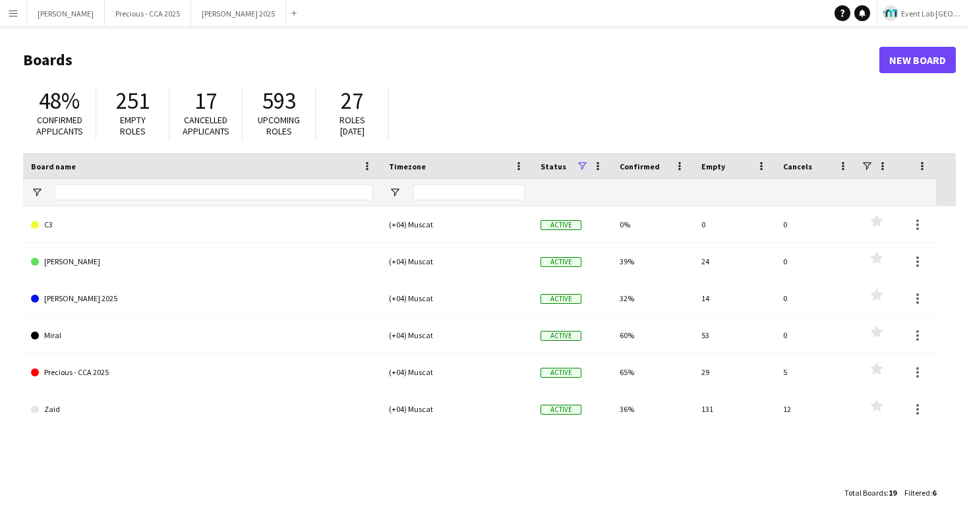
click at [209, 446] on div "C3 (+04) Muscat Active 0% 0 0 Favourites [PERSON_NAME] (+04) Muscat Active 39% …" at bounding box center [489, 343] width 933 height 274
click at [198, 463] on div "C3 (+04) Muscat Active 0% 0 0 Favourites [PERSON_NAME] (+04) Muscat Active 39% …" at bounding box center [489, 343] width 933 height 274
click at [522, 90] on div "48% Confirmed applicants 251 Empty roles 17 Cancelled applicants 593 Upcoming r…" at bounding box center [489, 116] width 933 height 72
click at [460, 96] on div "48% Confirmed applicants 251 Empty roles 17 Cancelled applicants 593 Upcoming r…" at bounding box center [489, 116] width 933 height 72
click at [96, 5] on app-icon "Close" at bounding box center [98, 5] width 5 height 5
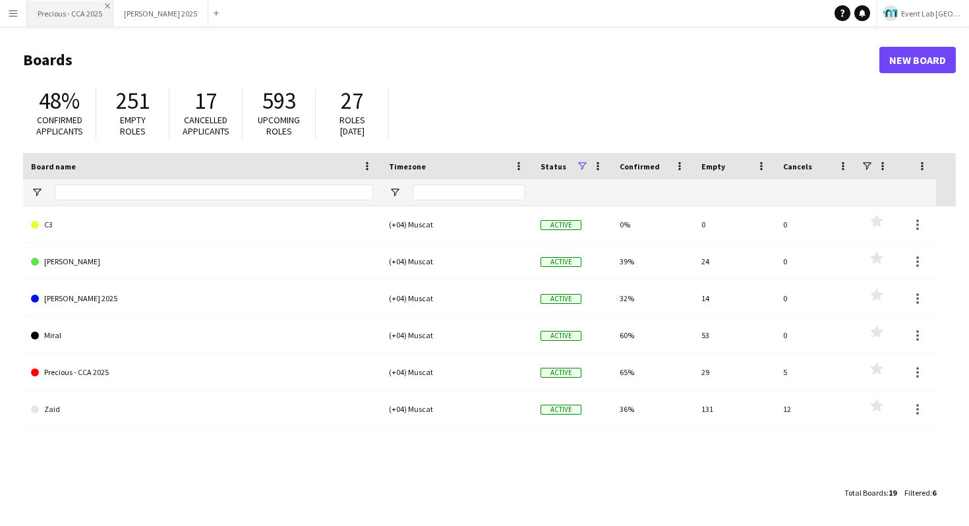
click at [108, 6] on app-icon "Close" at bounding box center [107, 5] width 5 height 5
click at [113, 3] on app-icon "Close" at bounding box center [115, 5] width 5 height 5
